Goal: Task Accomplishment & Management: Manage account settings

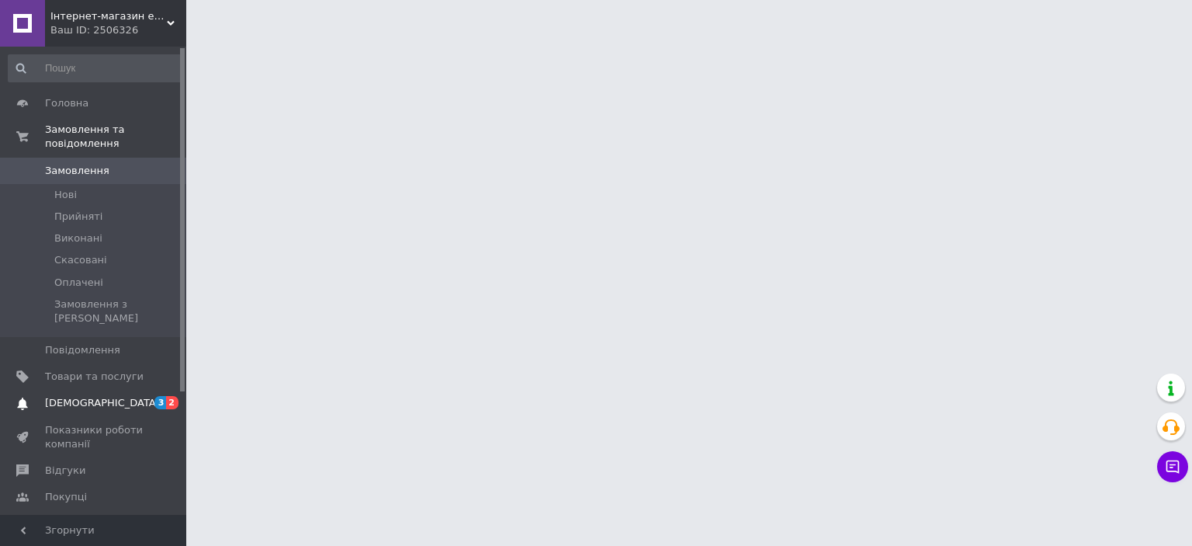
click at [82, 396] on span "[DEMOGRAPHIC_DATA]" at bounding box center [102, 403] width 115 height 14
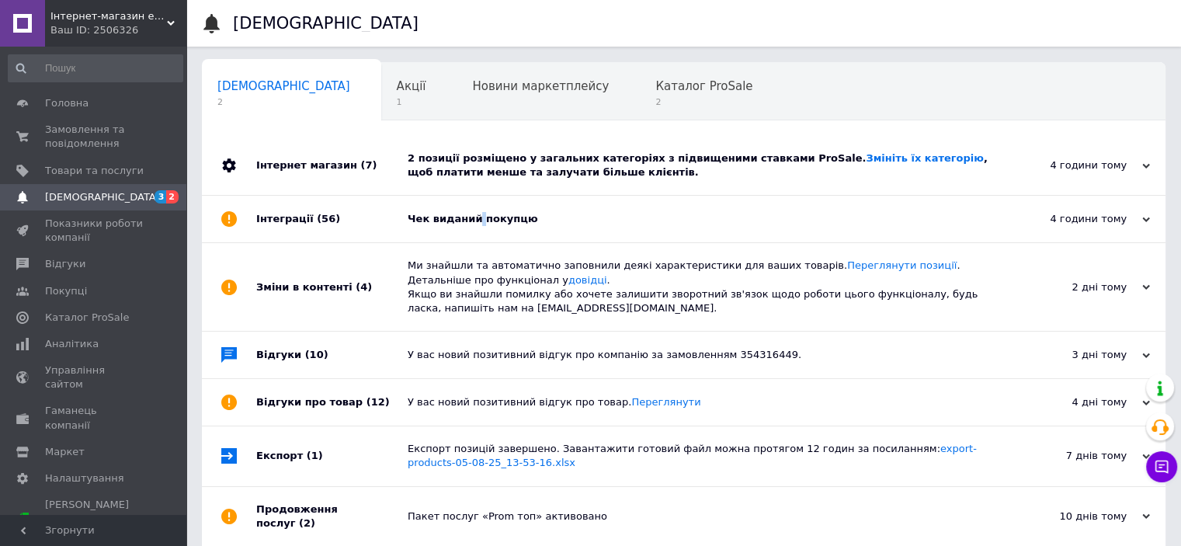
click at [473, 220] on div "Чек виданий покупцю" at bounding box center [701, 219] width 587 height 14
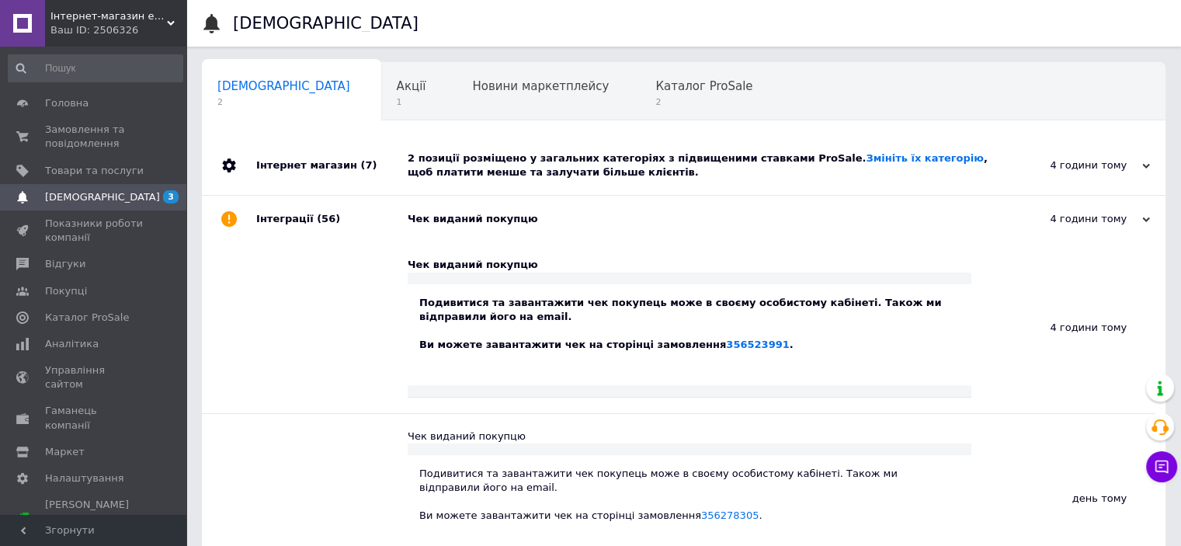
click at [610, 169] on div "2 позиції розміщено у загальних категоріях з підвищеними ставками ProSale. Змін…" at bounding box center [701, 165] width 587 height 28
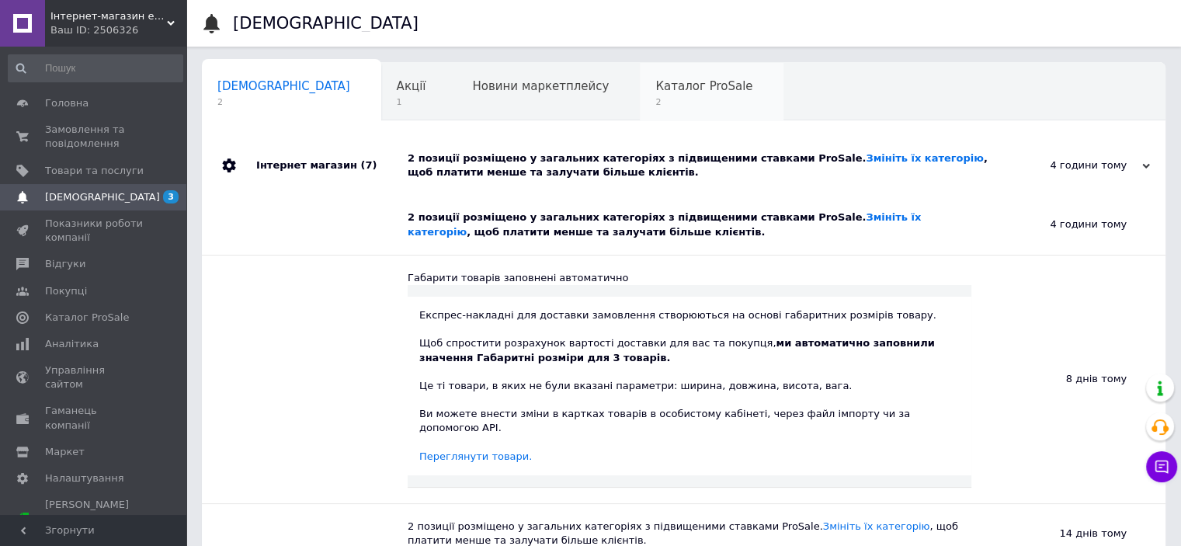
click at [640, 95] on div "Каталог ProSale 2" at bounding box center [712, 92] width 144 height 59
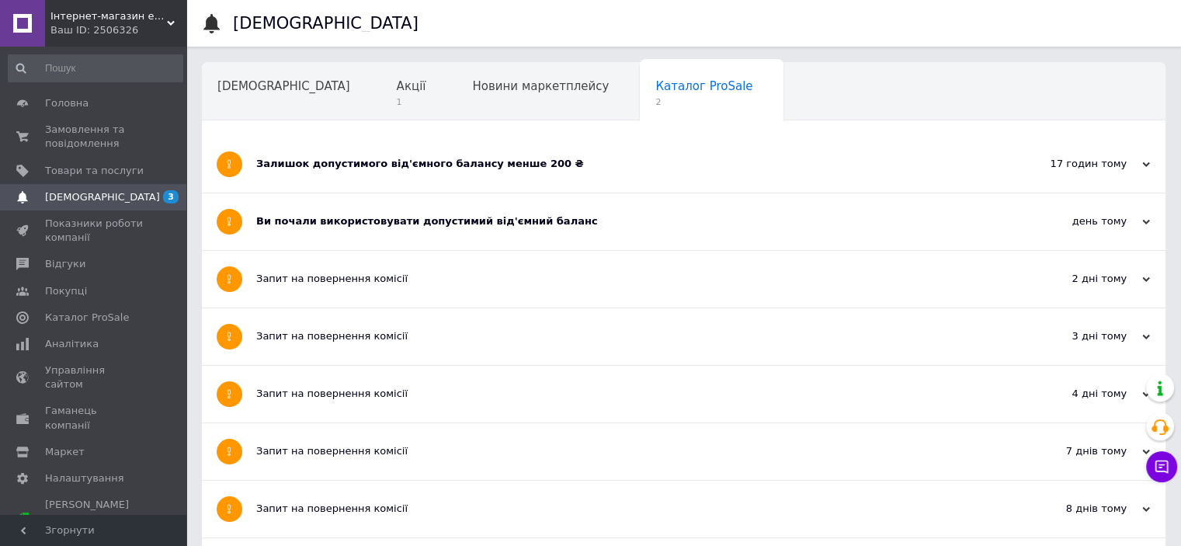
click at [424, 170] on div "Залишок допустимого від'ємного балансу менше 200 ₴" at bounding box center [625, 164] width 738 height 14
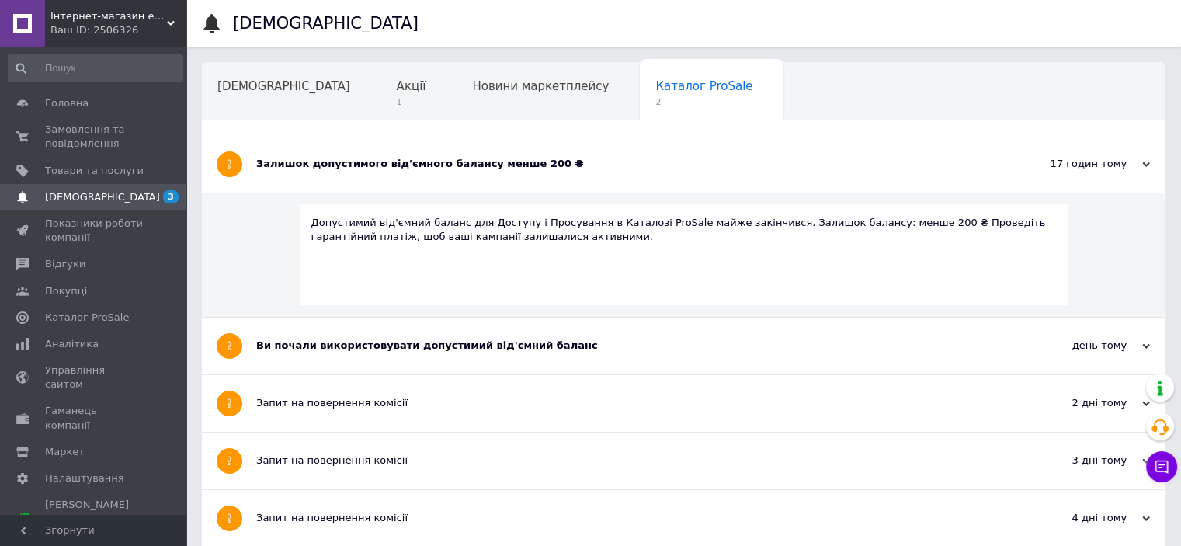
click at [424, 170] on div "Залишок допустимого від'ємного балансу менше 200 ₴" at bounding box center [625, 164] width 738 height 14
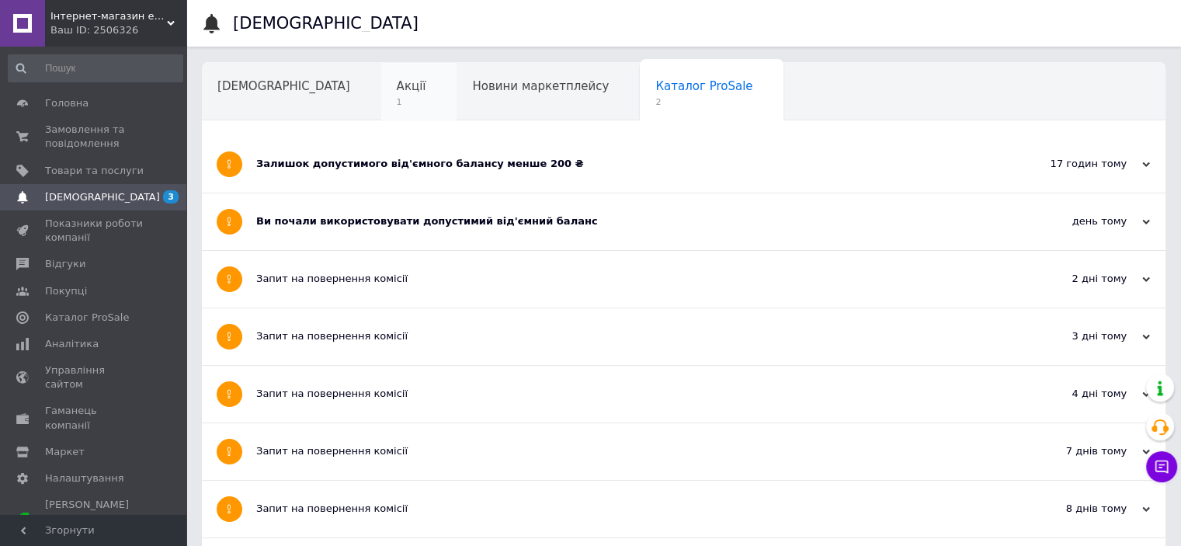
click at [381, 103] on div "Акції 1" at bounding box center [419, 92] width 76 height 59
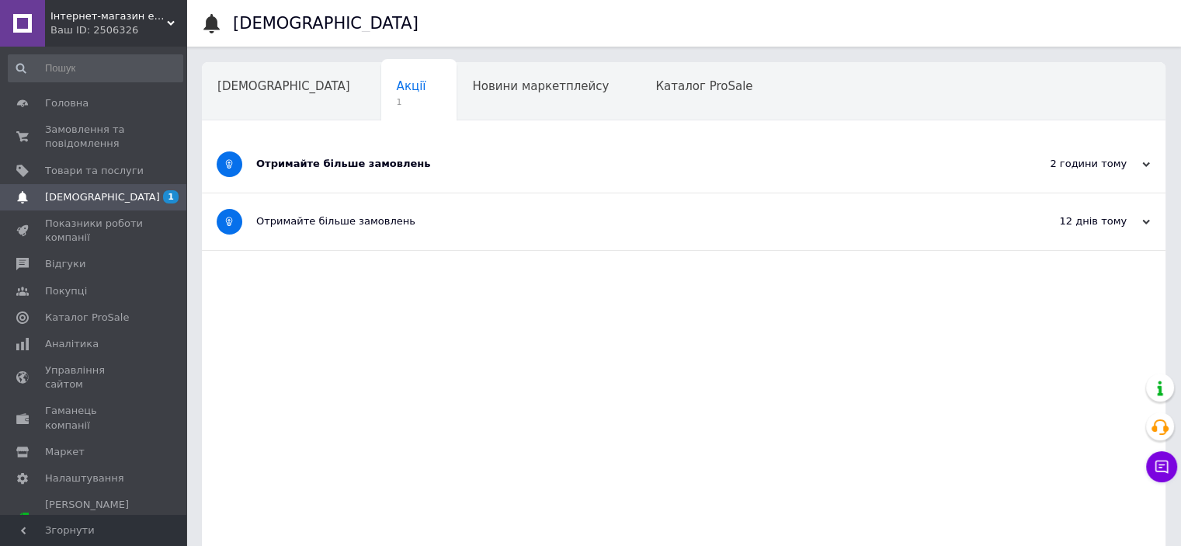
click at [352, 163] on div "Отримайте більше замовлень" at bounding box center [625, 164] width 738 height 14
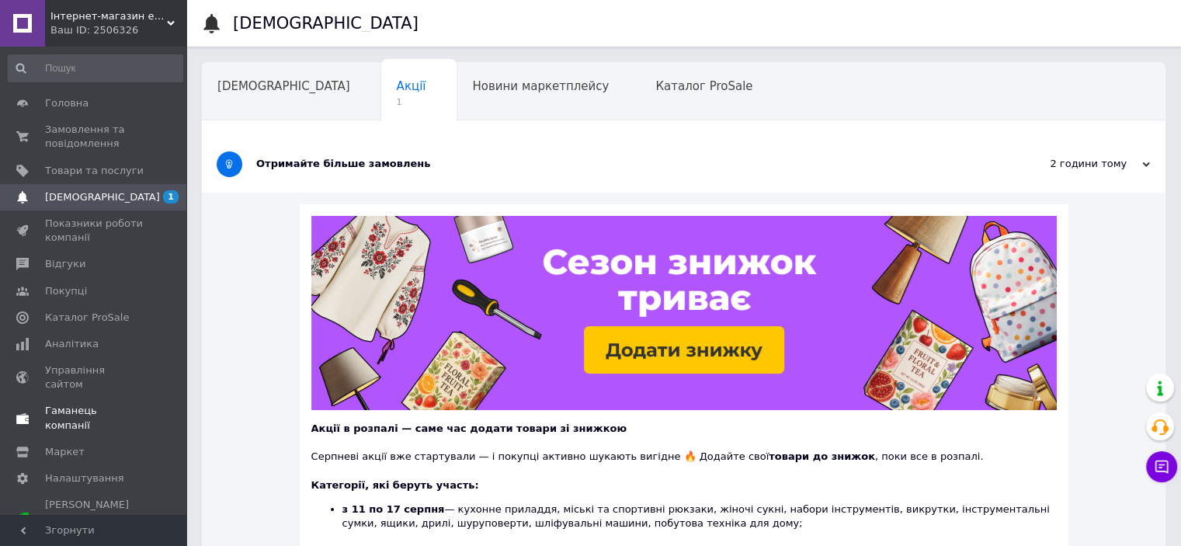
click at [115, 404] on span "Гаманець компанії" at bounding box center [94, 418] width 99 height 28
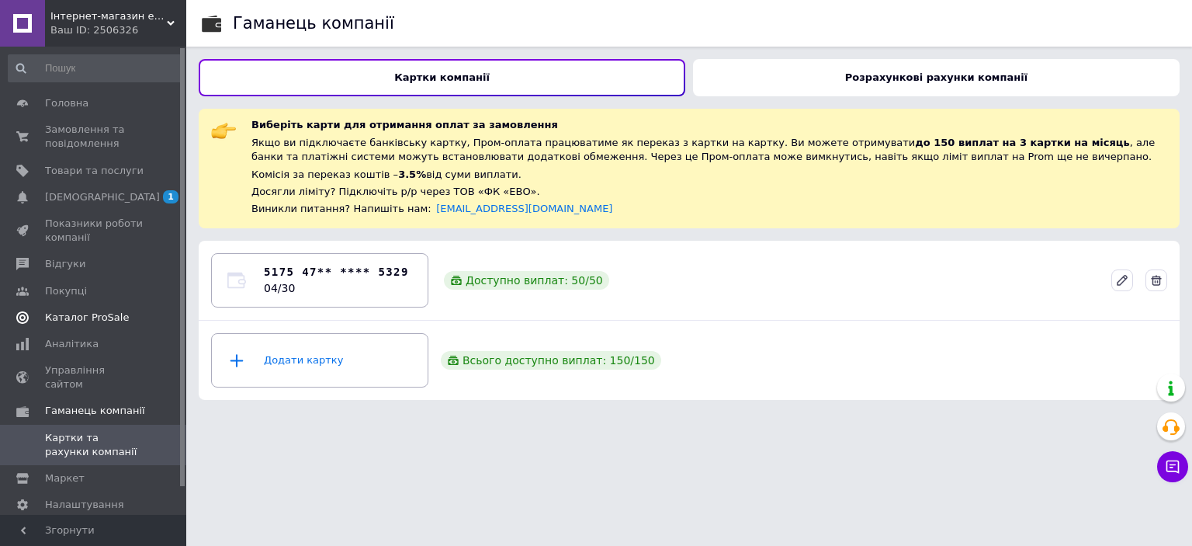
click at [92, 321] on span "Каталог ProSale" at bounding box center [87, 318] width 84 height 14
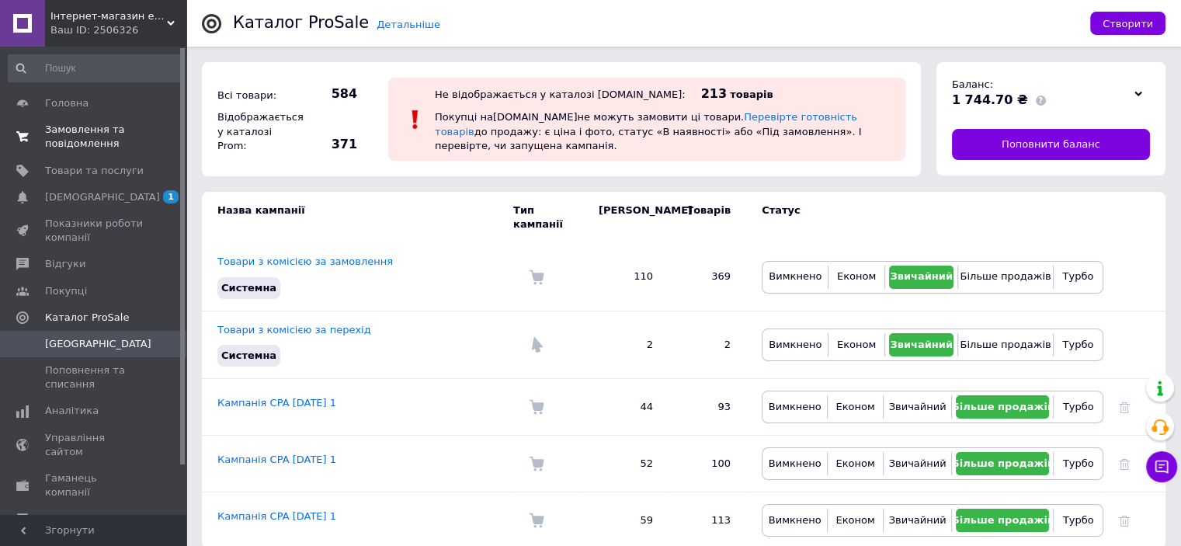
click at [85, 141] on span "Замовлення та повідомлення" at bounding box center [94, 137] width 99 height 28
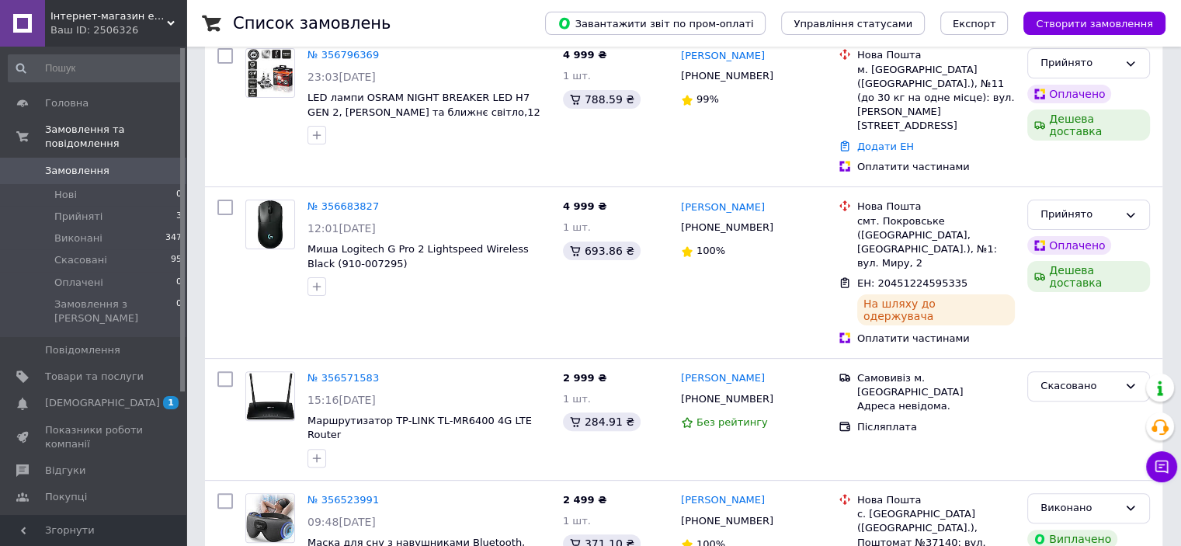
scroll to position [388, 0]
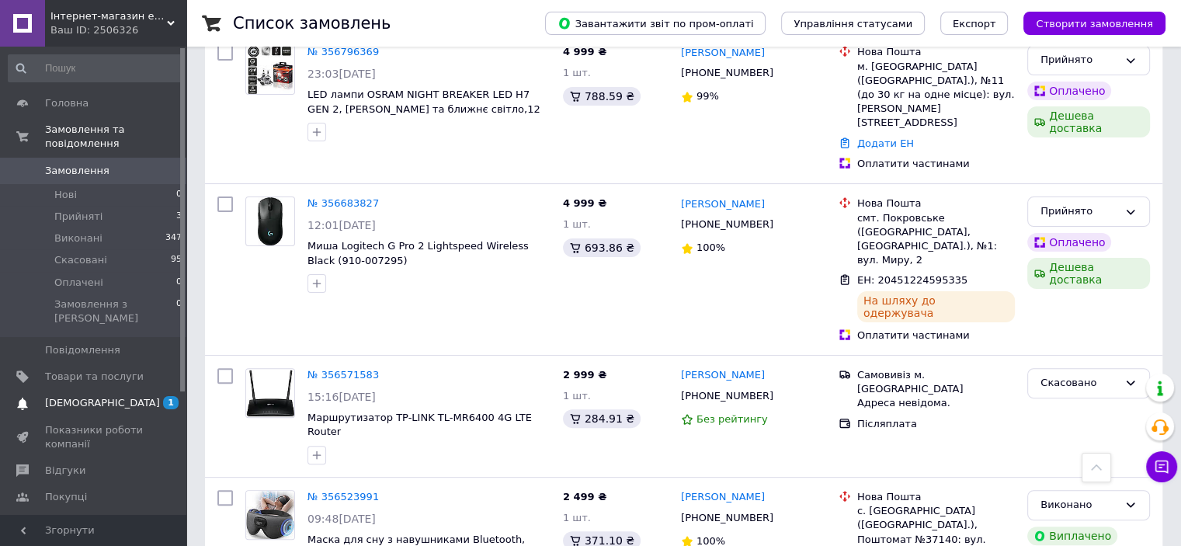
click at [112, 396] on span "[DEMOGRAPHIC_DATA]" at bounding box center [94, 403] width 99 height 14
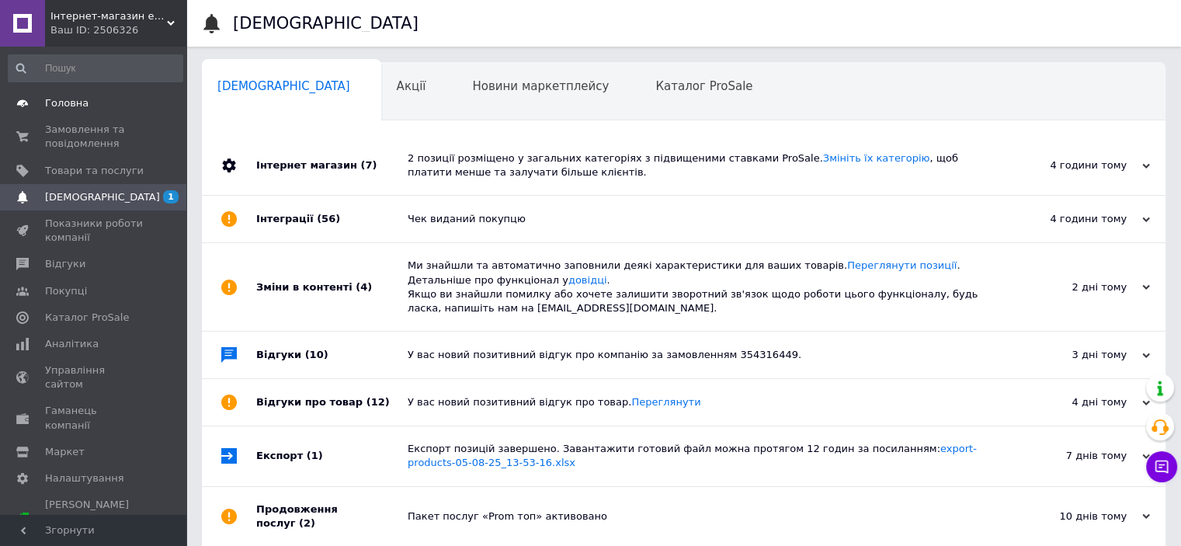
click at [86, 102] on span "Головна" at bounding box center [94, 103] width 99 height 14
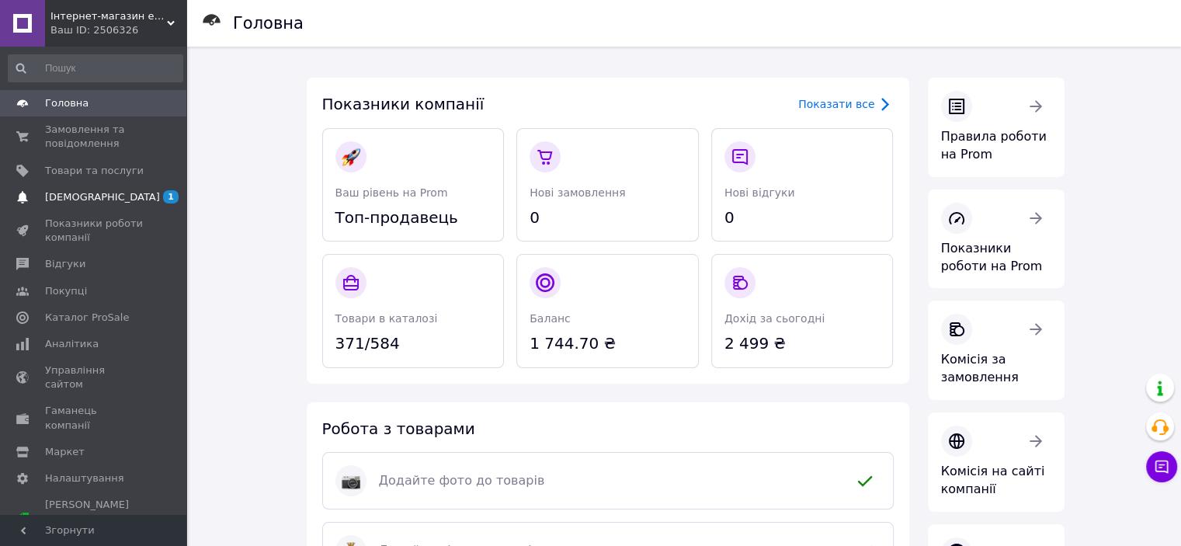
click at [143, 189] on link "[DEMOGRAPHIC_DATA] 1" at bounding box center [95, 197] width 191 height 26
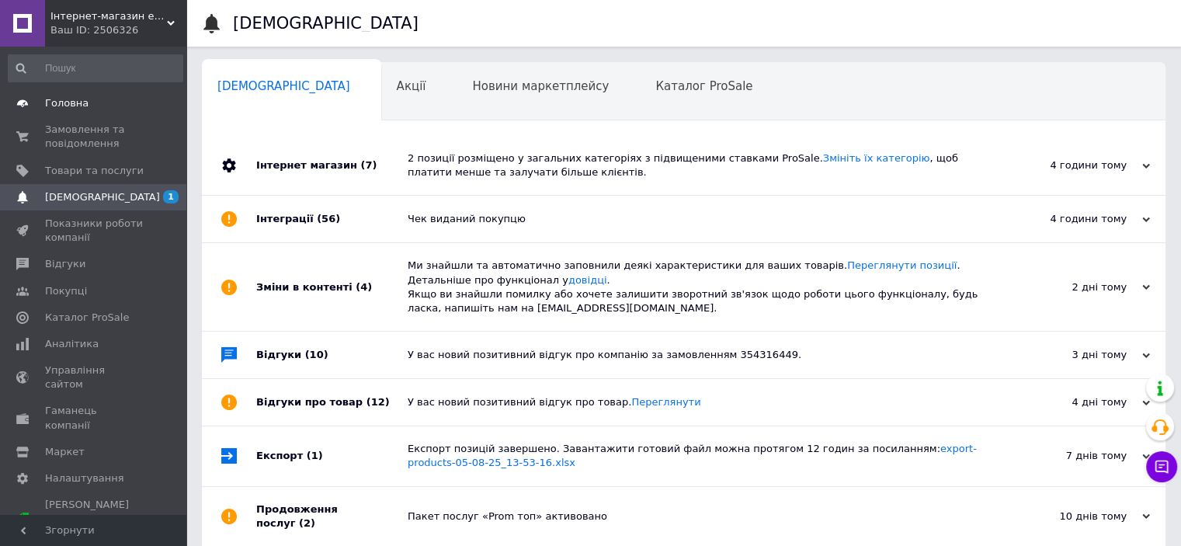
click at [147, 95] on link "Головна" at bounding box center [95, 103] width 191 height 26
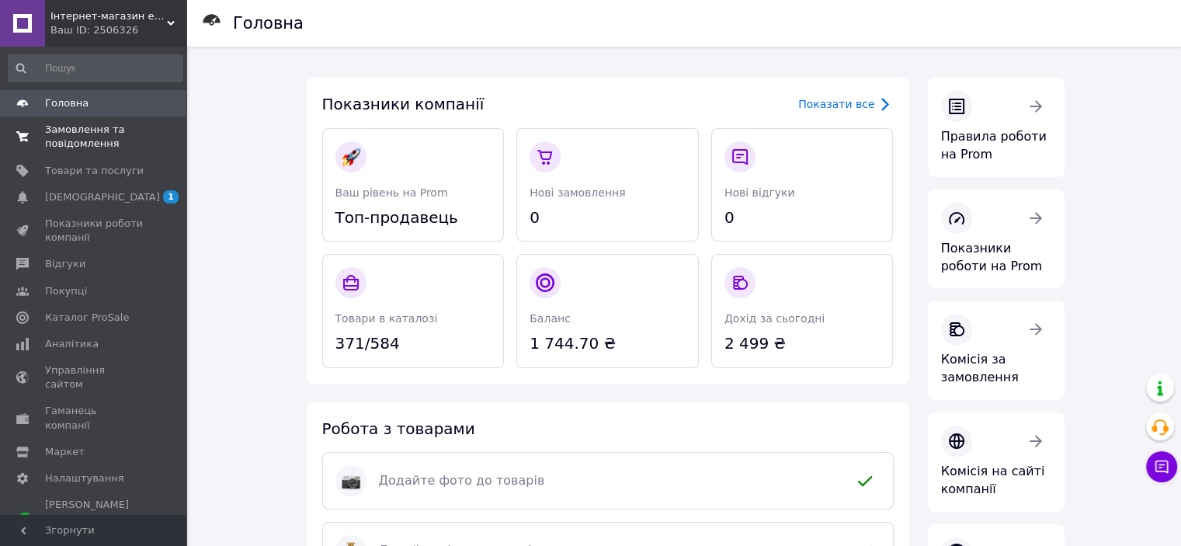
click at [144, 130] on span "0 0" at bounding box center [165, 137] width 43 height 28
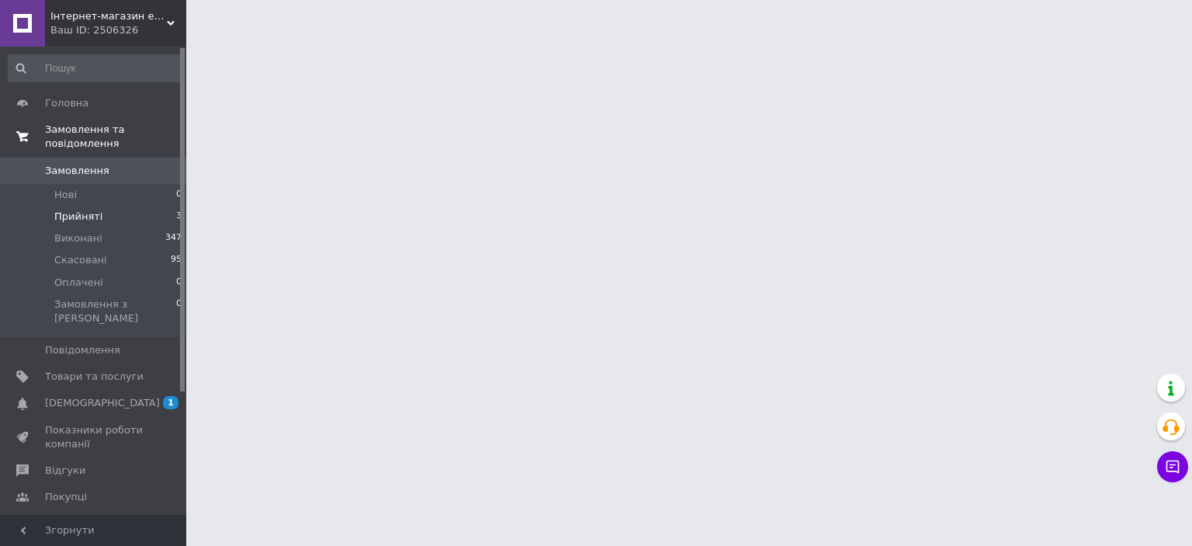
click at [143, 206] on li "Прийняті 3" at bounding box center [95, 217] width 191 height 22
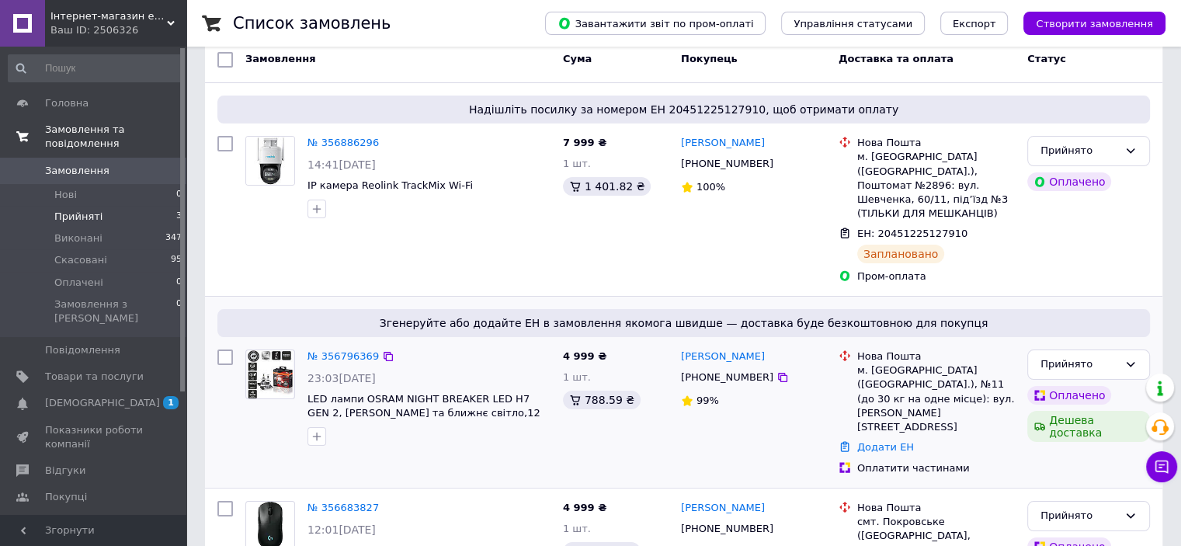
scroll to position [137, 0]
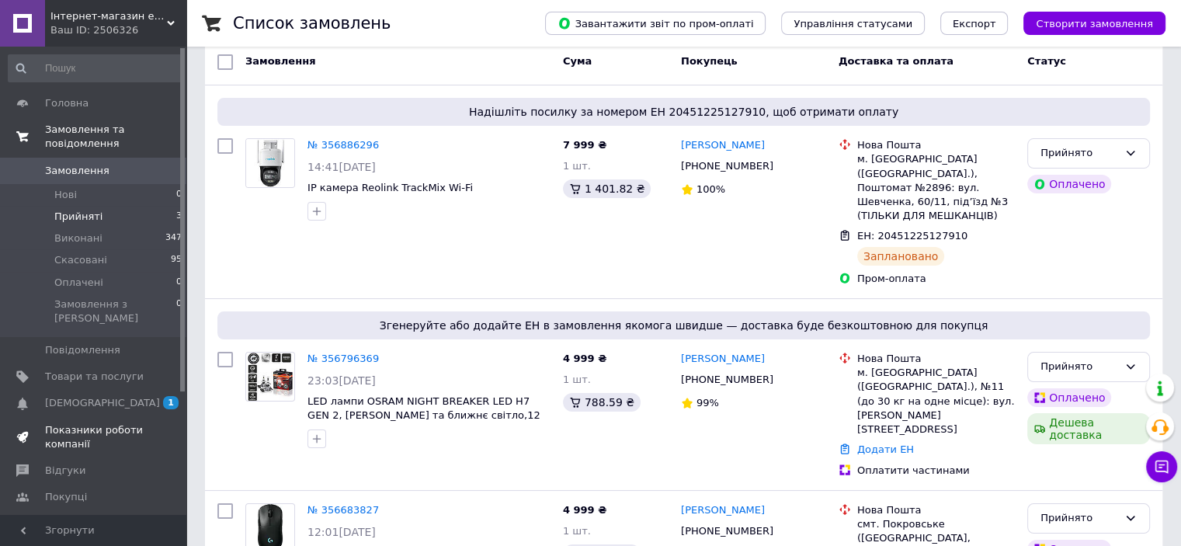
click at [81, 423] on link "Показники роботи компанії" at bounding box center [95, 437] width 191 height 40
